Goal: Obtain resource: Download file/media

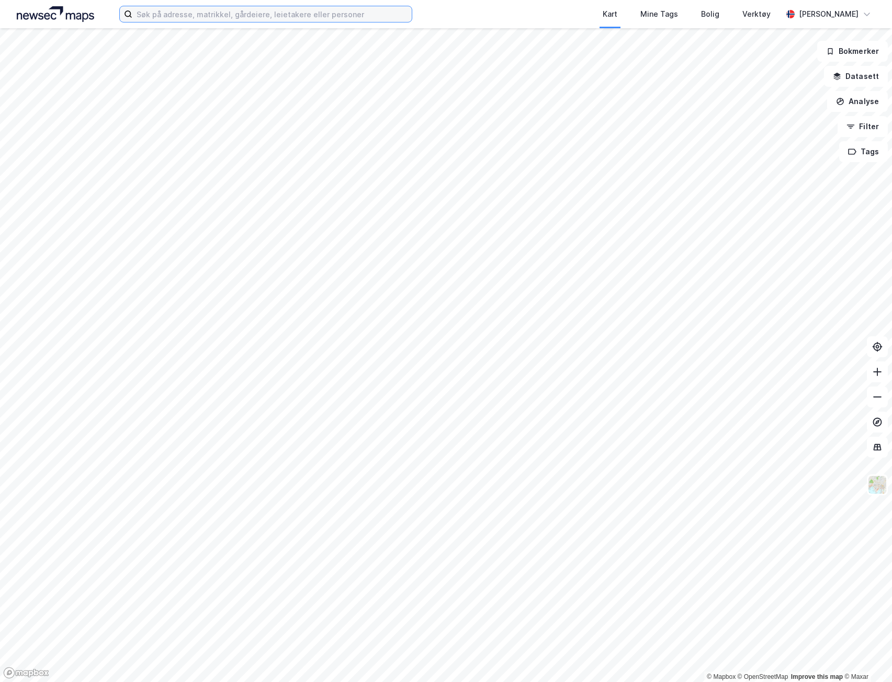
click at [315, 15] on input at bounding box center [271, 14] width 279 height 16
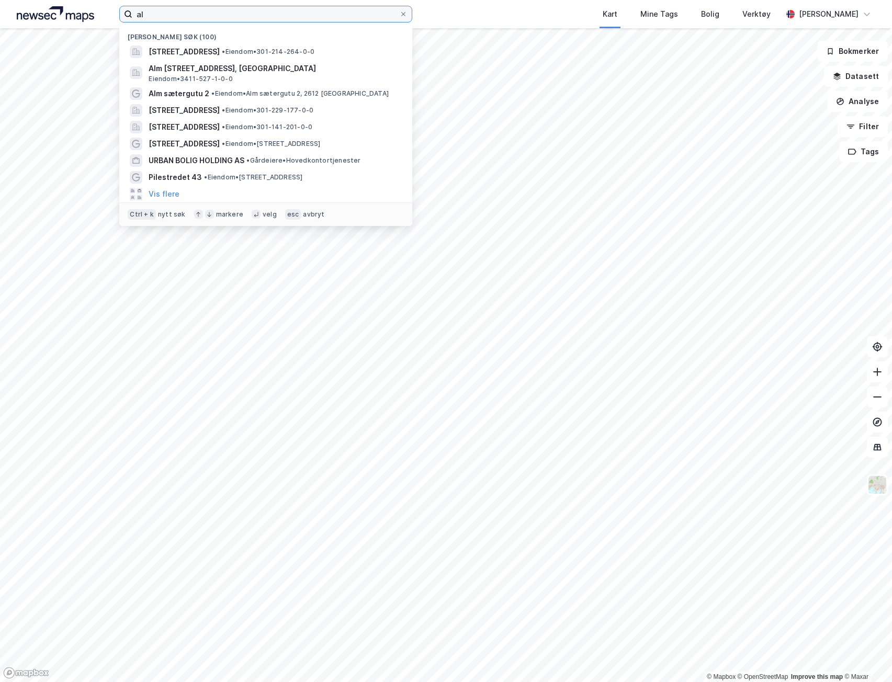
type input "a"
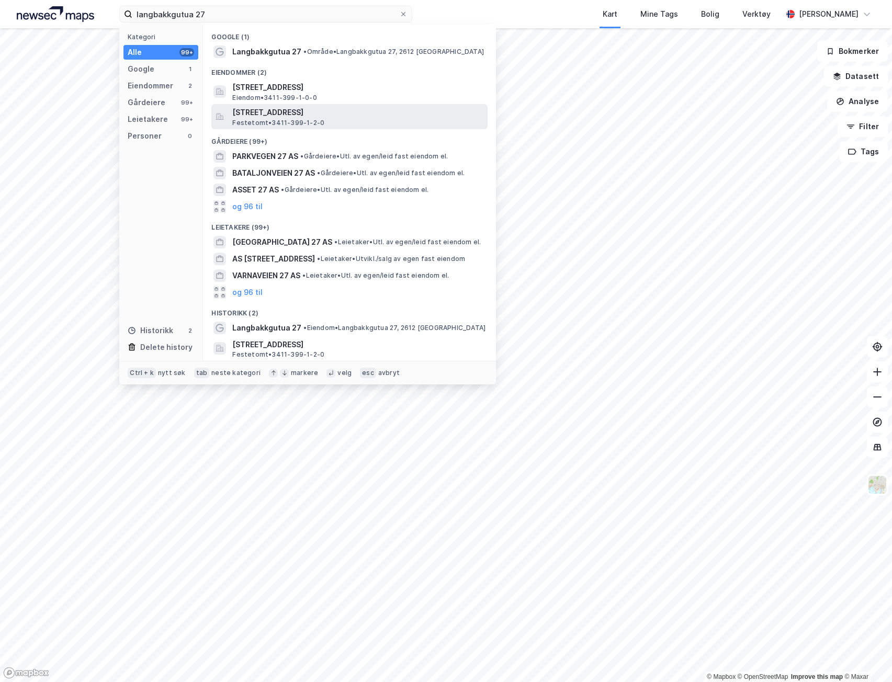
click at [373, 116] on span "Langbakkgutua 27, 2612, SJUSJØEN, RINGSAKER" at bounding box center [357, 112] width 251 height 13
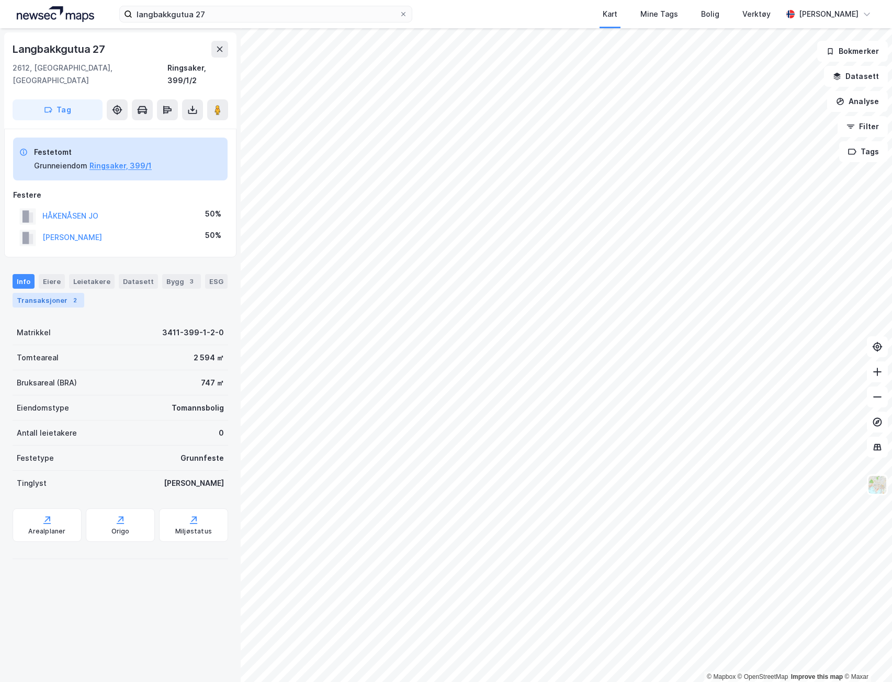
click at [61, 293] on div "Transaksjoner 2" at bounding box center [49, 300] width 72 height 15
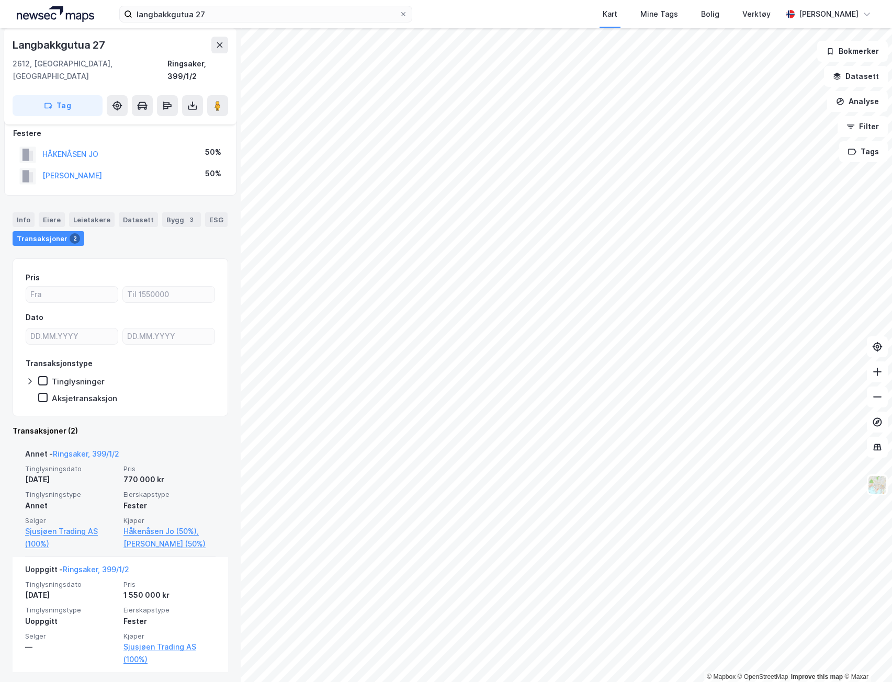
scroll to position [64, 0]
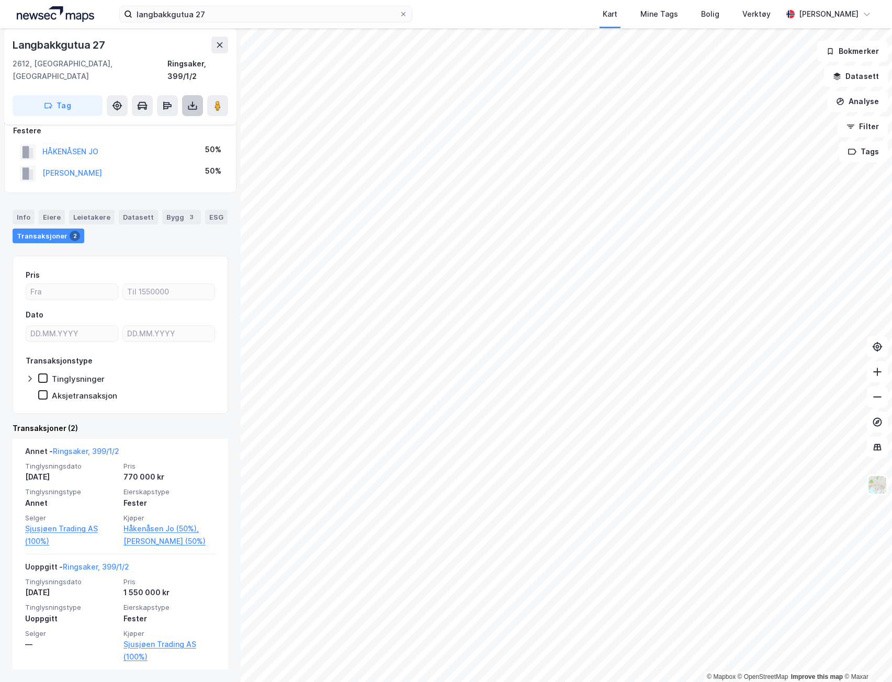
click at [192, 100] on icon at bounding box center [192, 105] width 10 height 10
click at [165, 122] on div "Last ned grunnbok" at bounding box center [140, 126] width 61 height 8
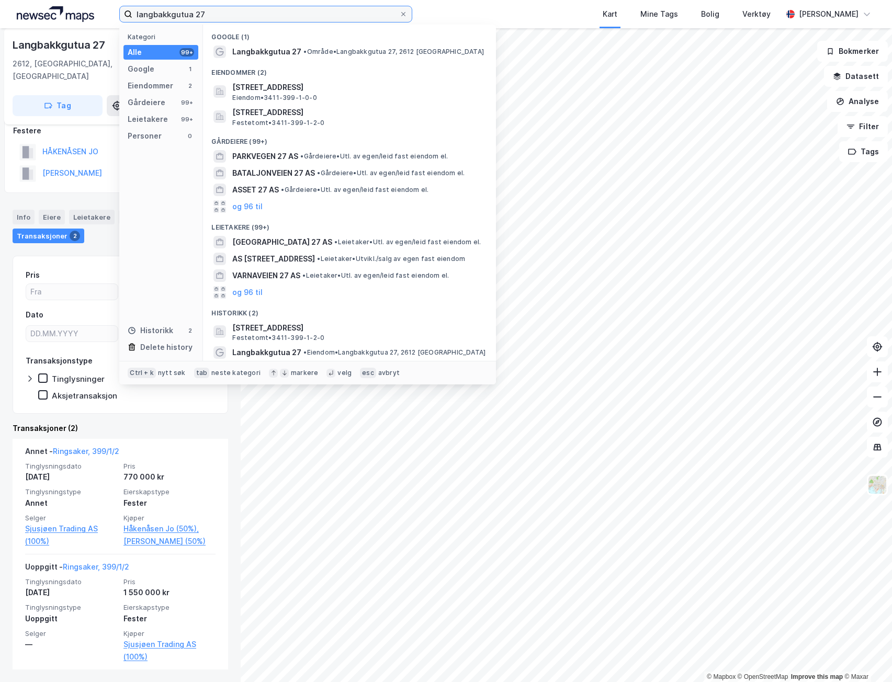
click at [197, 18] on input "langbakkgutua 27" at bounding box center [265, 14] width 267 height 16
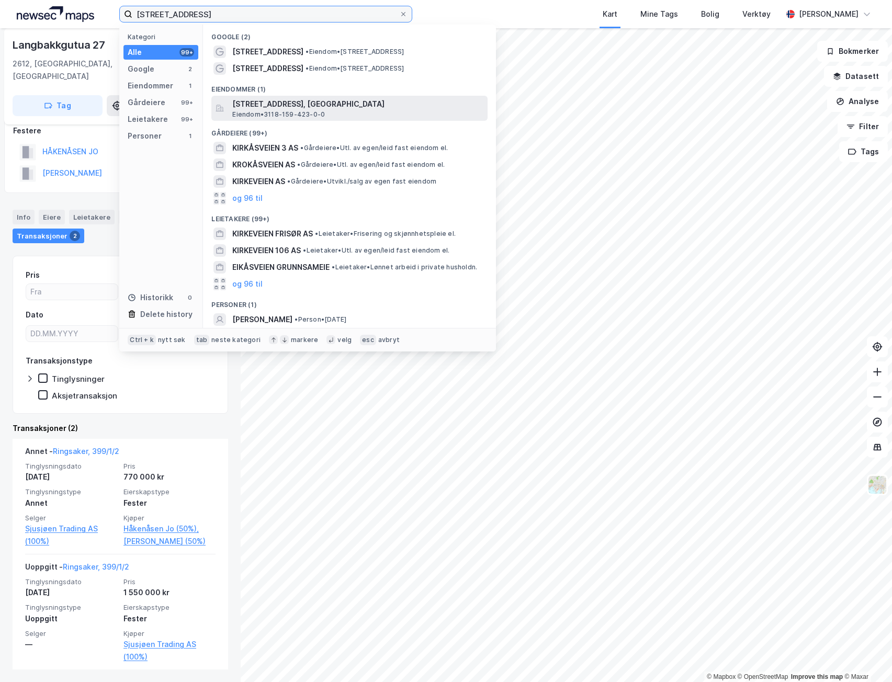
type input "kirkåsveien 62D"
click at [311, 103] on span "Kirkåsveien 62D, 1850, MYSEN, INDRE ØSTFOLD" at bounding box center [357, 104] width 251 height 13
